Goal: Find specific page/section: Find specific page/section

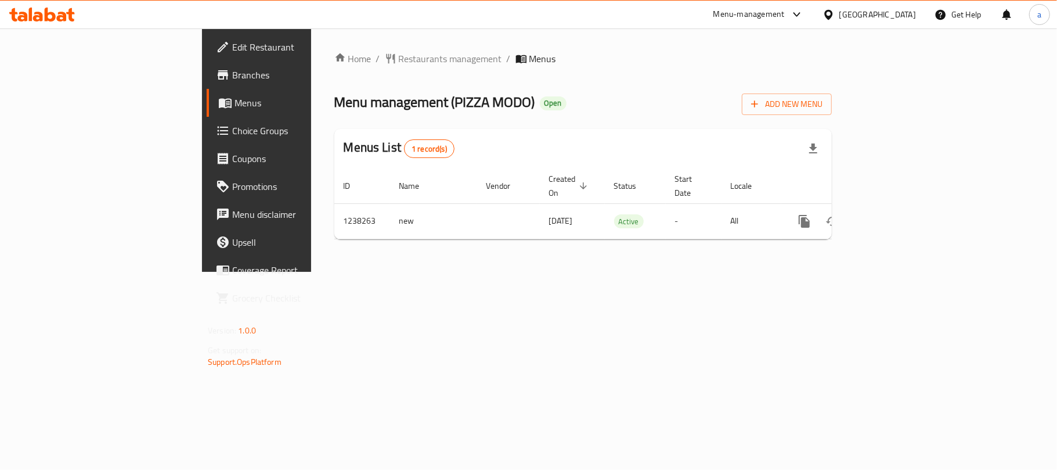
click at [908, 9] on div "Oman" at bounding box center [877, 14] width 77 height 13
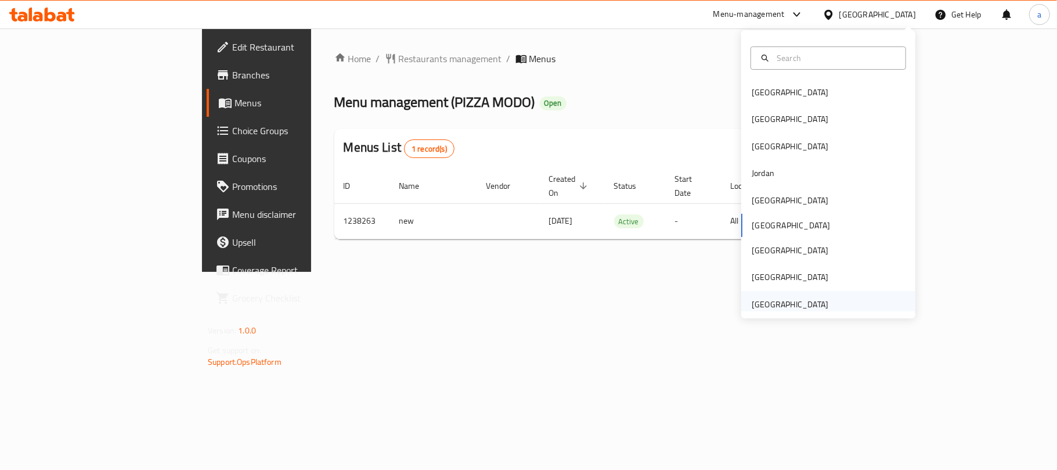
click at [772, 301] on div "[GEOGRAPHIC_DATA]" at bounding box center [790, 304] width 77 height 13
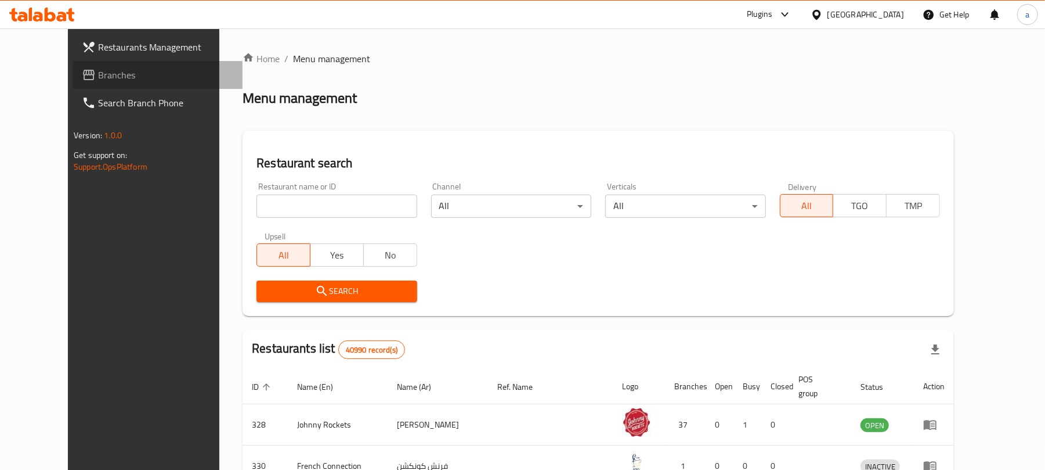
click at [98, 75] on span "Branches" at bounding box center [165, 75] width 135 height 14
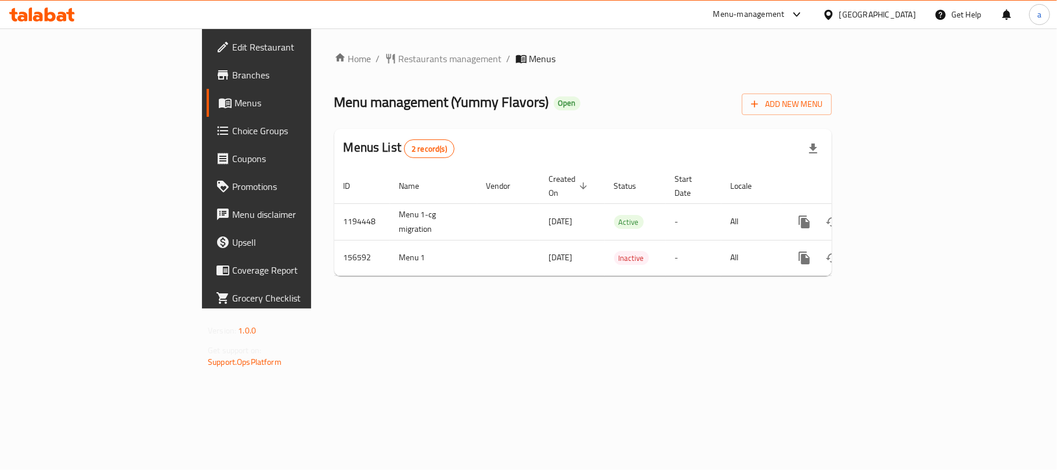
drag, startPoint x: 54, startPoint y: 5, endPoint x: 51, endPoint y: 15, distance: 10.3
click at [53, 5] on div at bounding box center [42, 14] width 84 height 23
click at [51, 15] on icon at bounding box center [42, 15] width 66 height 14
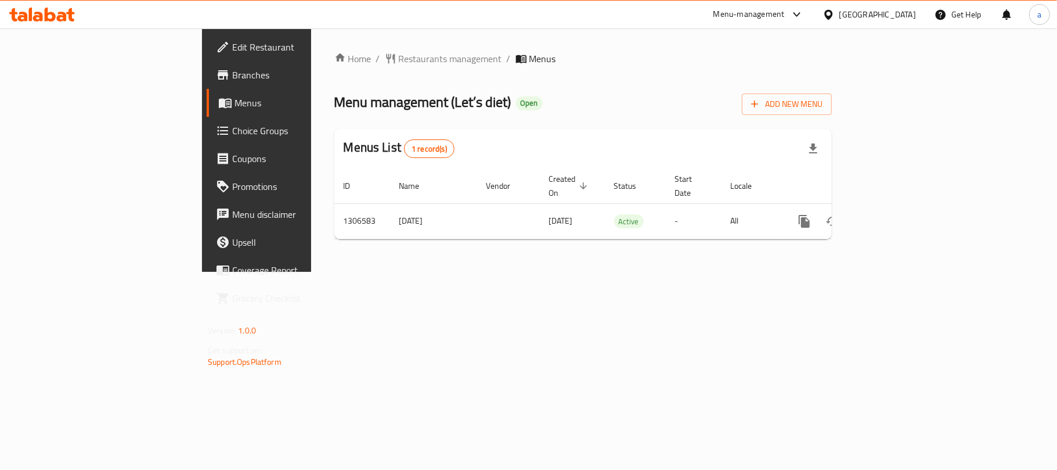
click at [46, 16] on icon at bounding box center [50, 15] width 11 height 14
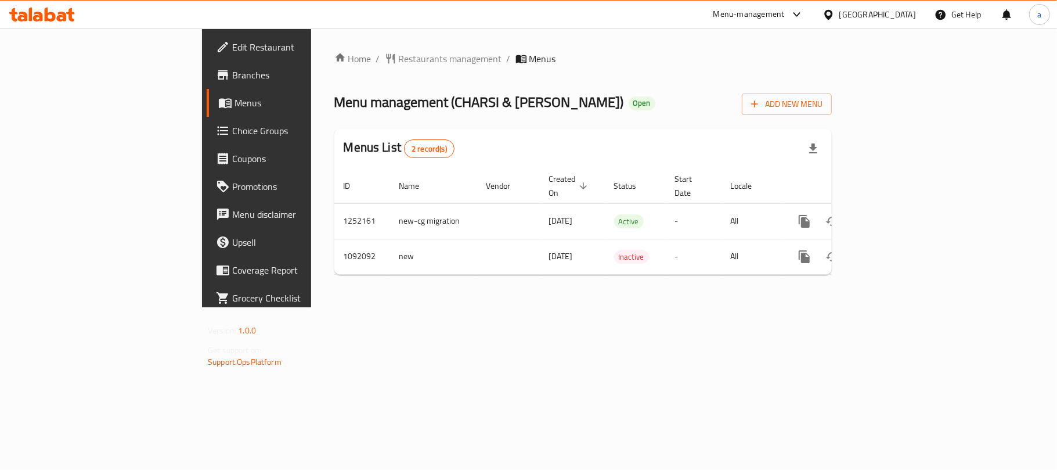
click at [37, 16] on icon at bounding box center [38, 17] width 10 height 10
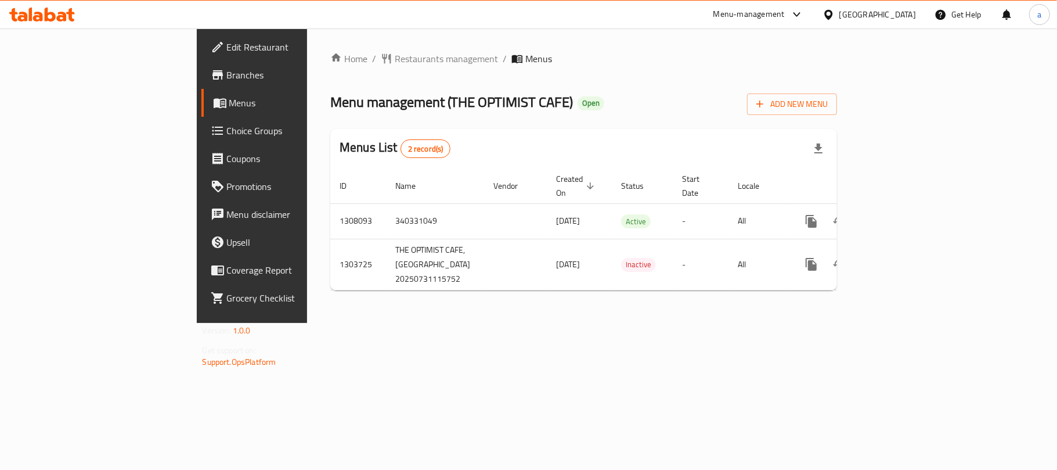
click at [54, 15] on icon at bounding box center [50, 15] width 11 height 14
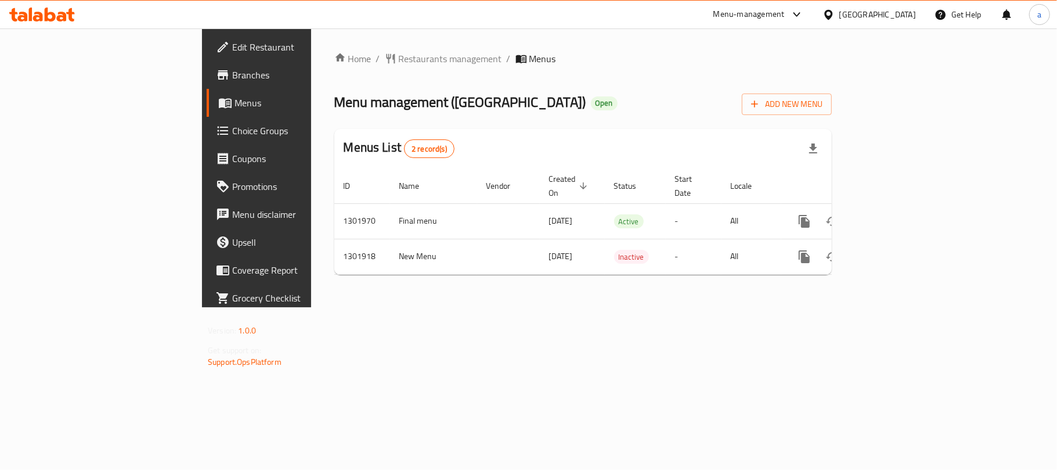
click at [55, 21] on icon at bounding box center [42, 15] width 66 height 14
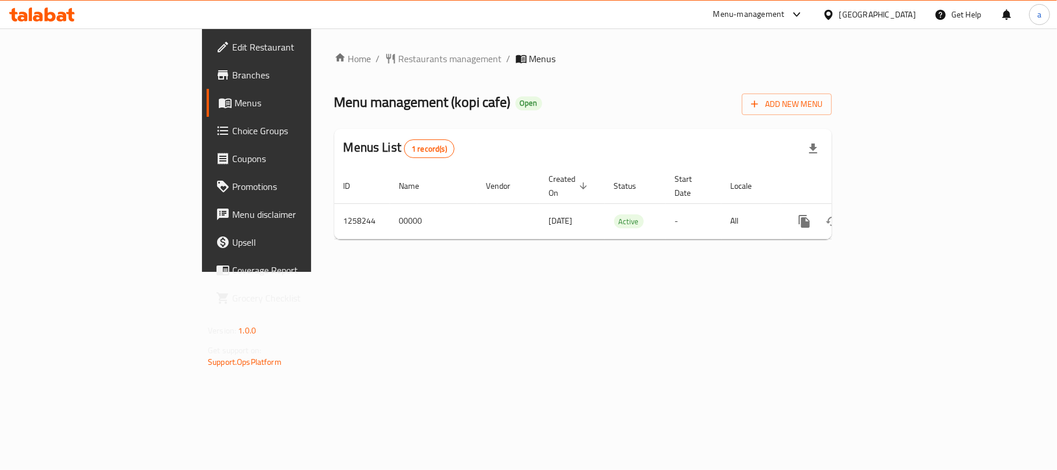
click at [66, 17] on icon at bounding box center [62, 17] width 10 height 10
click at [864, 14] on div "[GEOGRAPHIC_DATA]" at bounding box center [877, 14] width 77 height 13
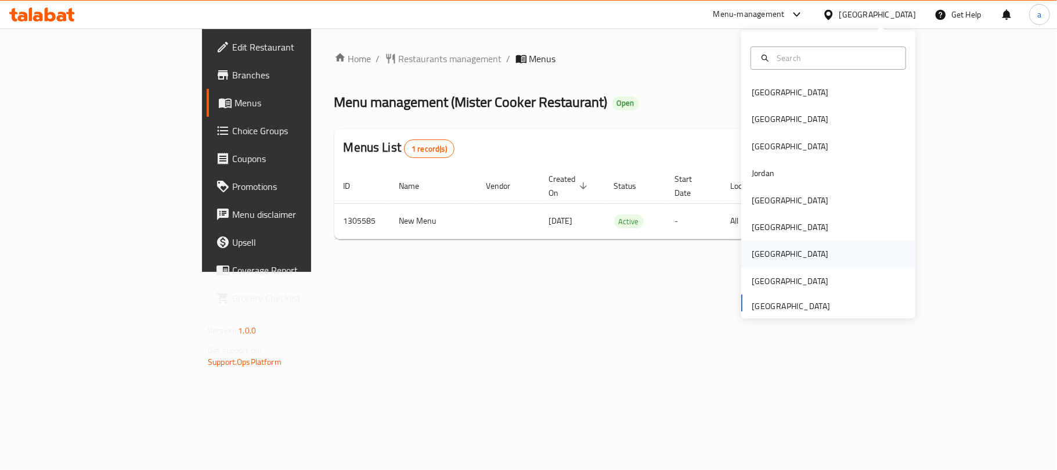
click at [764, 258] on div "Qatar" at bounding box center [789, 253] width 95 height 27
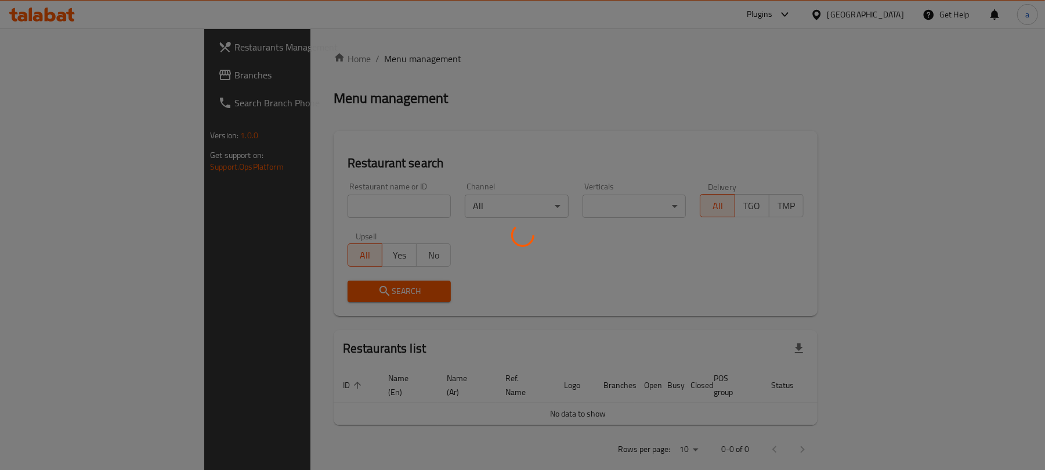
click at [98, 78] on div at bounding box center [522, 235] width 1045 height 470
click at [33, 75] on div at bounding box center [522, 235] width 1045 height 470
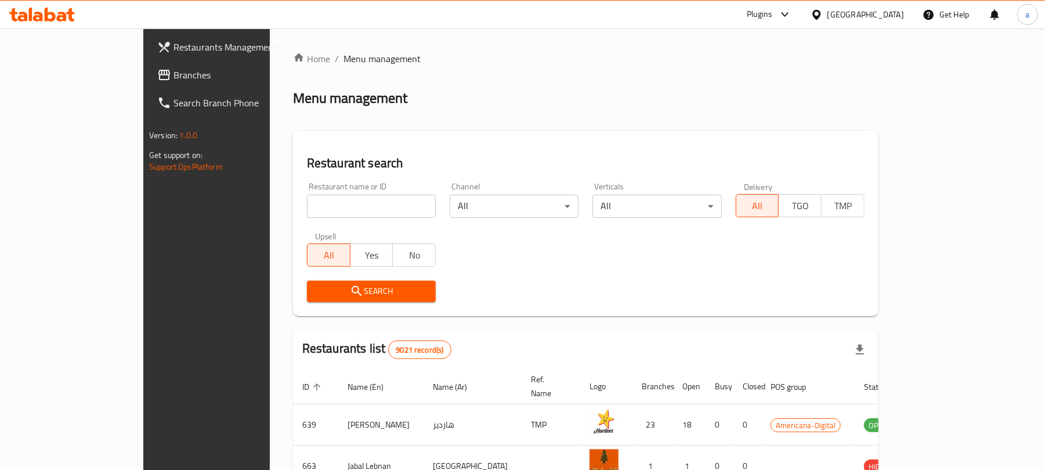
click at [174, 75] on span "Branches" at bounding box center [241, 75] width 135 height 14
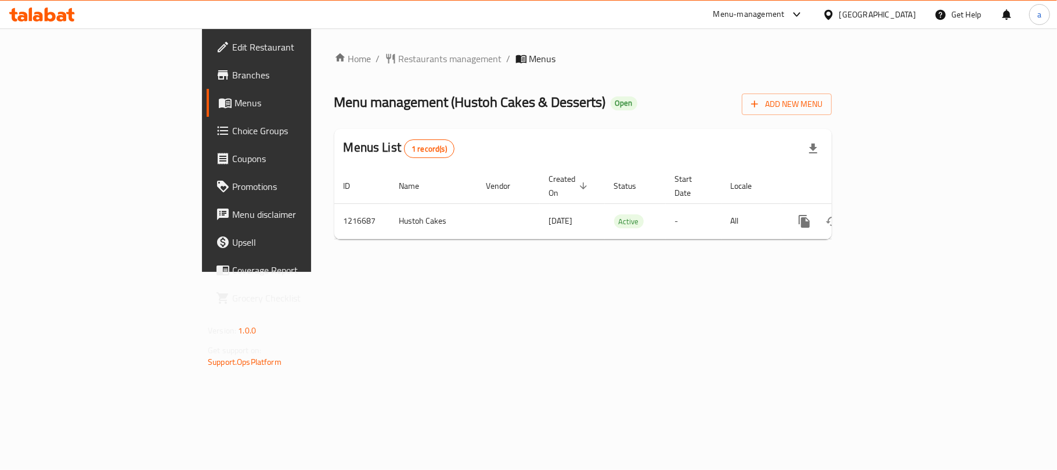
click at [41, 13] on icon at bounding box center [38, 17] width 10 height 10
